Goal: Task Accomplishment & Management: Use online tool/utility

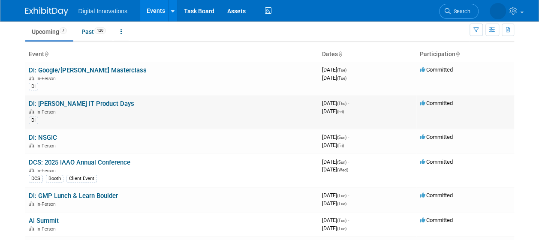
scroll to position [10, 0]
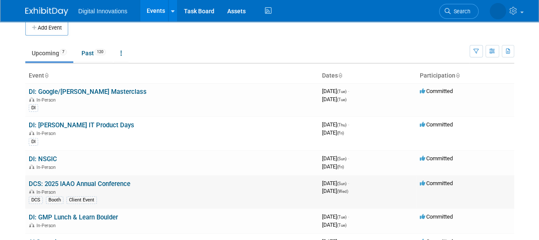
click at [112, 180] on link "DCS: 2025 IAAO Annual Conference" at bounding box center [80, 184] width 102 height 8
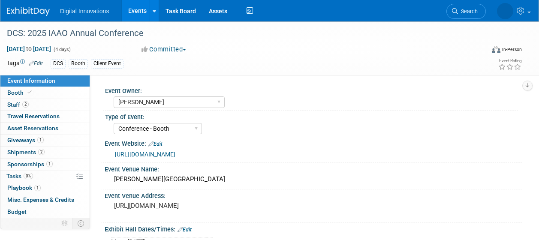
select select "[PERSON_NAME]"
select select "Conference - Booth"
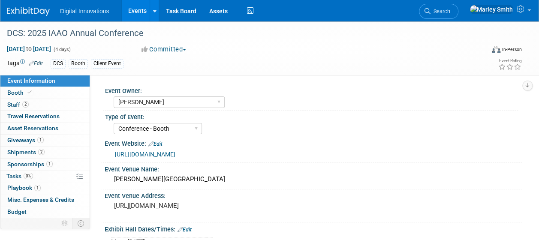
click at [141, 13] on link "Events" at bounding box center [137, 10] width 31 height 21
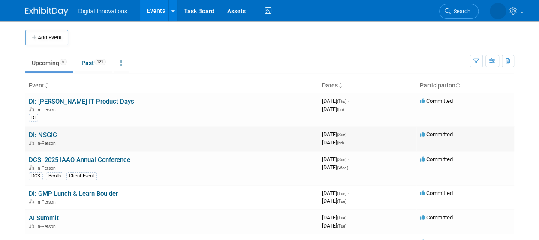
click at [81, 140] on div "In-Person" at bounding box center [172, 142] width 287 height 7
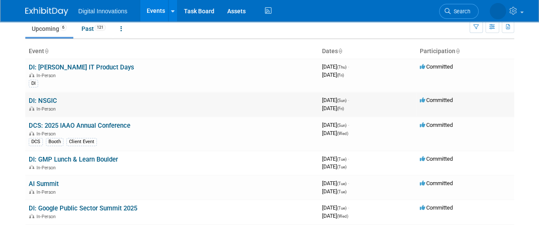
scroll to position [8, 0]
